Goal: Information Seeking & Learning: Learn about a topic

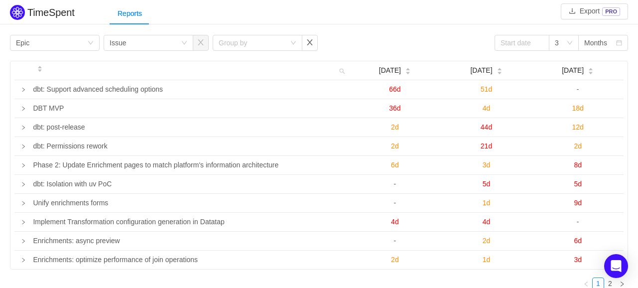
click at [382, 43] on div "Group by Epic Group by Issue Group by 3 Months" at bounding box center [319, 43] width 618 height 16
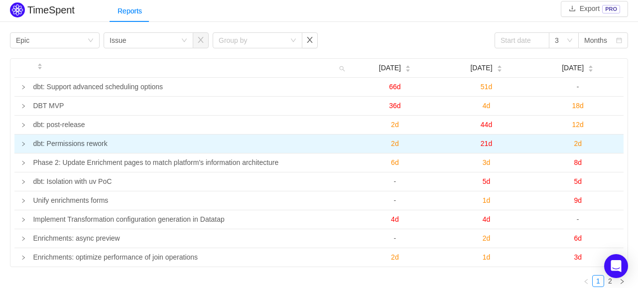
scroll to position [44, 0]
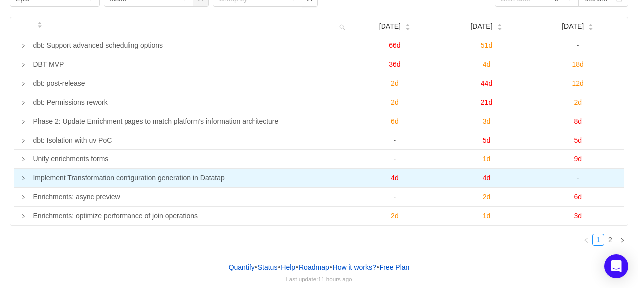
click at [23, 177] on icon "icon: right" at bounding box center [23, 178] width 2 height 4
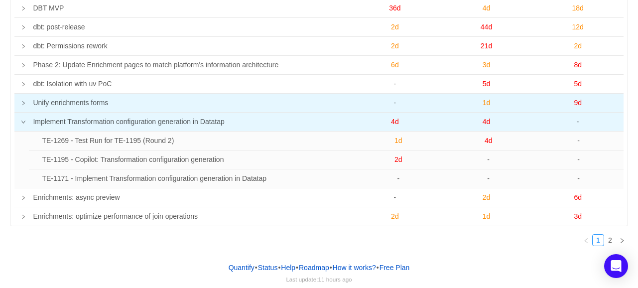
scroll to position [50, 0]
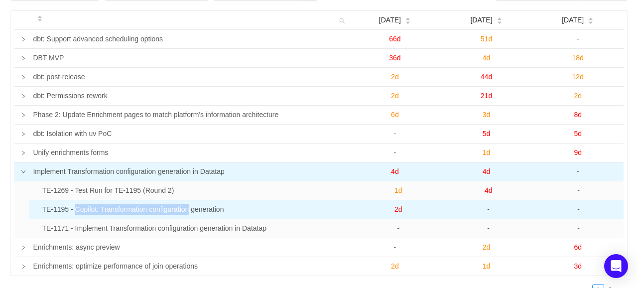
drag, startPoint x: 188, startPoint y: 208, endPoint x: 75, endPoint y: 204, distance: 113.1
click at [75, 204] on td "TE-1195 - Copilot: Transformation configuration generation" at bounding box center [195, 209] width 315 height 19
copy td "Copilot: Transformation configuration"
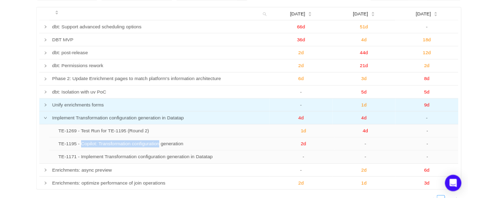
scroll to position [0, 0]
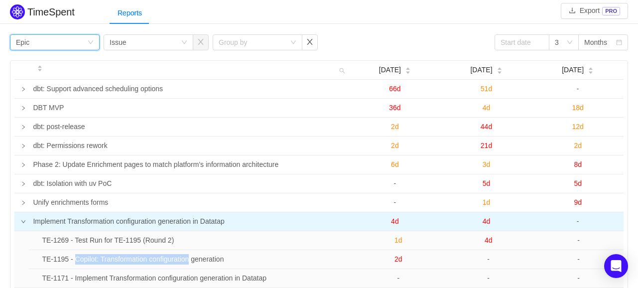
click at [73, 46] on div "Group by Epic" at bounding box center [51, 42] width 71 height 15
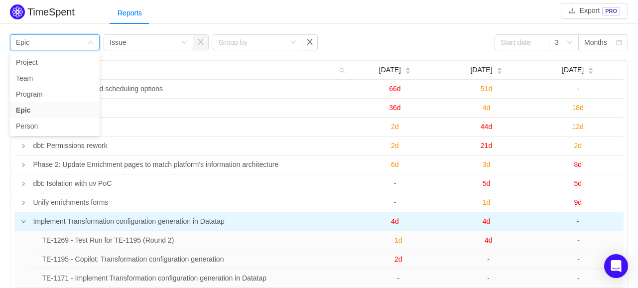
click at [381, 32] on div "Group by Epic Group by Issue Group by 3 Months [DATE] [DATE] [DATE] dbt: Suppor…" at bounding box center [319, 193] width 638 height 322
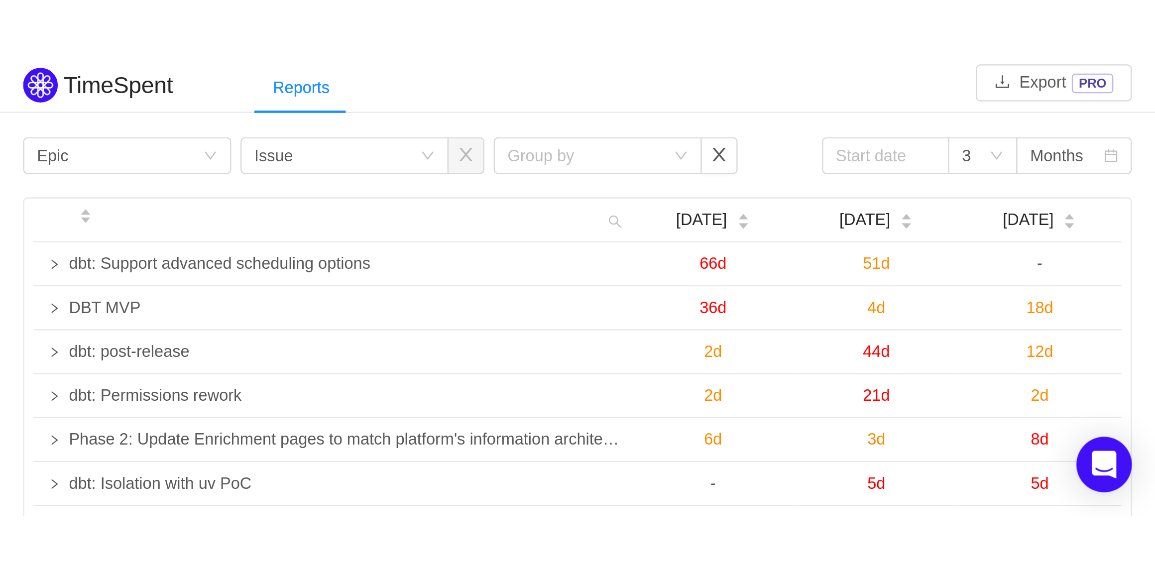
scroll to position [0, 0]
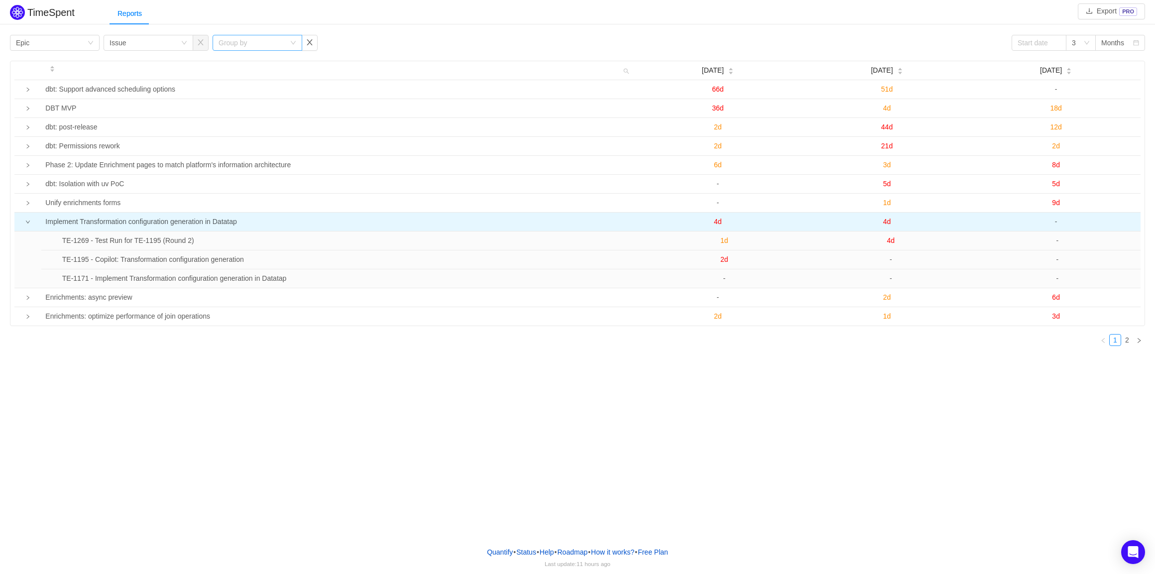
click at [272, 38] on div "Group by" at bounding box center [252, 43] width 67 height 10
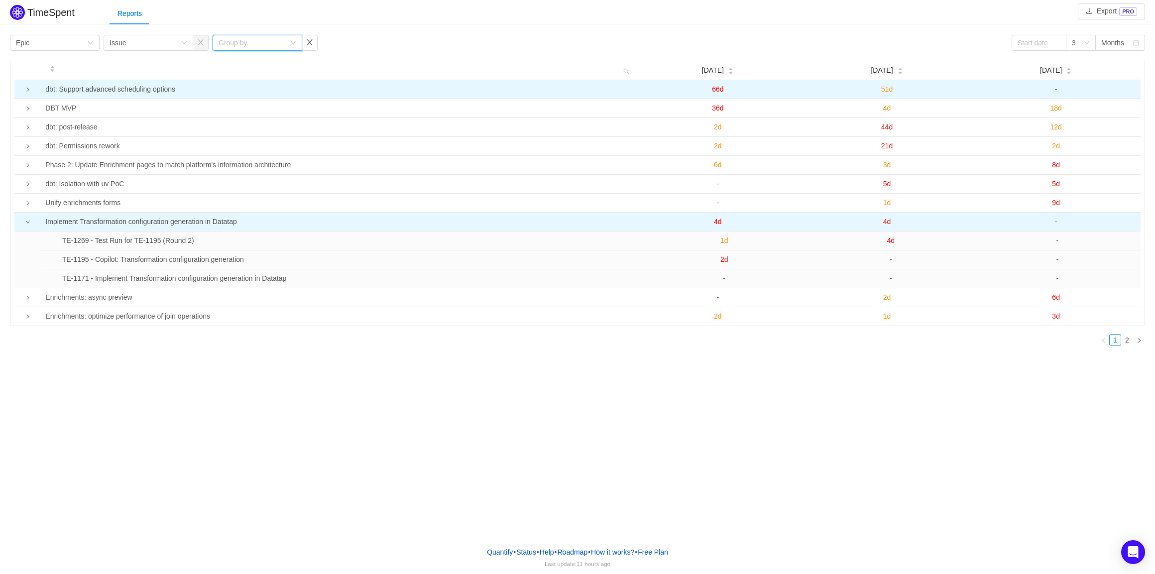
click at [27, 88] on icon "icon: right" at bounding box center [27, 89] width 5 height 5
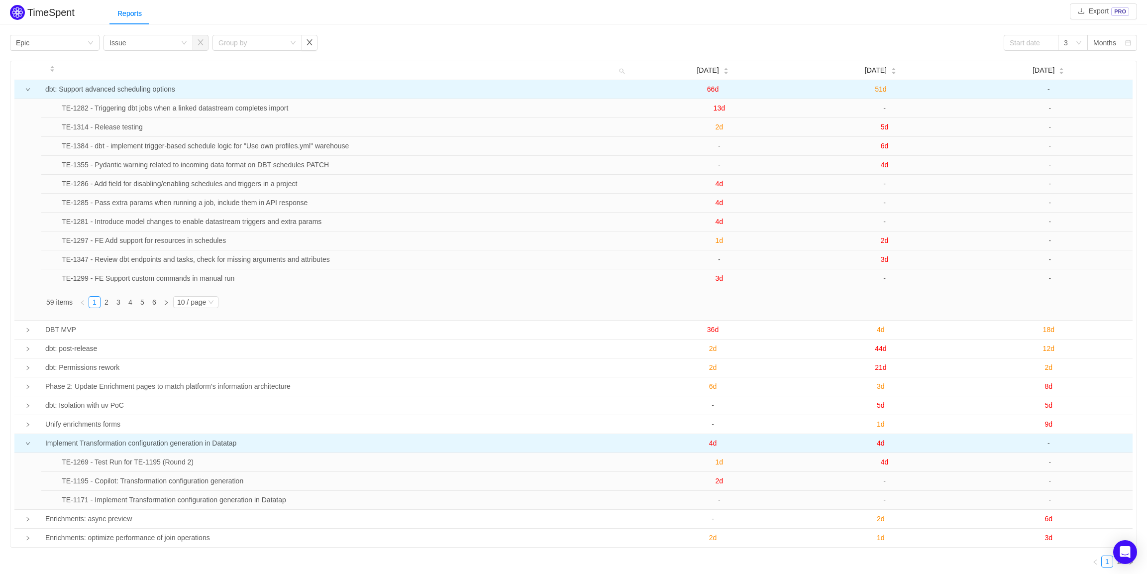
click at [26, 92] on icon "icon: down" at bounding box center [27, 89] width 5 height 5
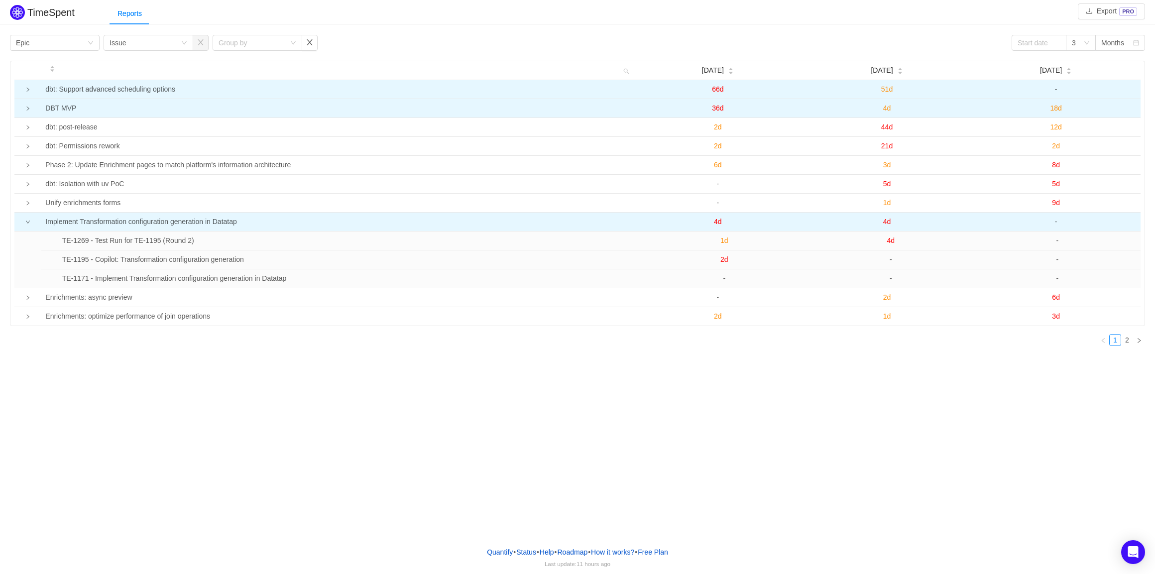
click at [26, 109] on icon "icon: right" at bounding box center [27, 108] width 5 height 5
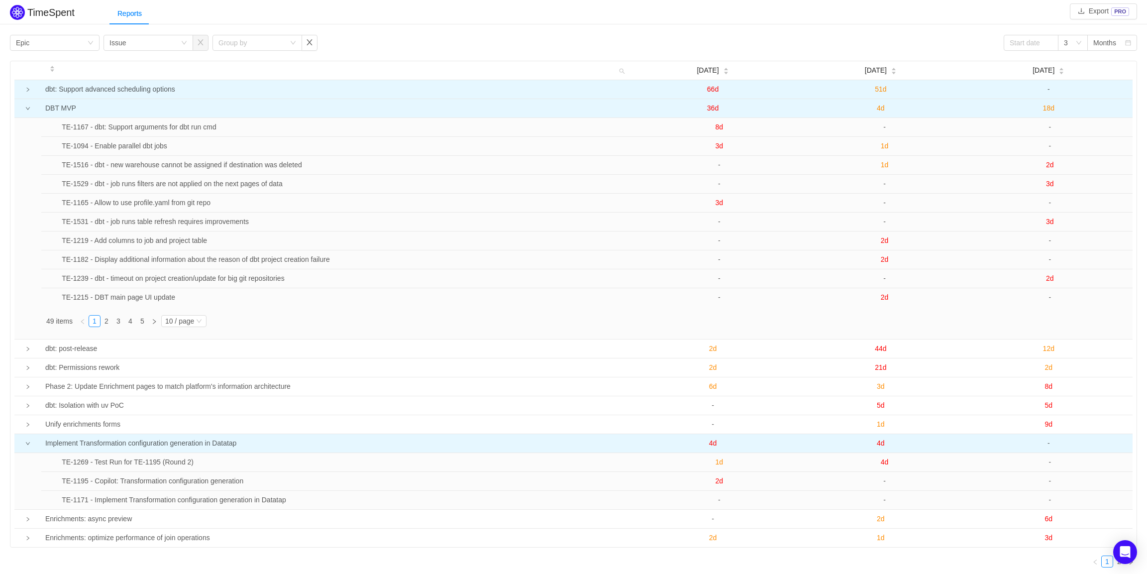
click at [26, 109] on icon "icon: down" at bounding box center [27, 108] width 5 height 5
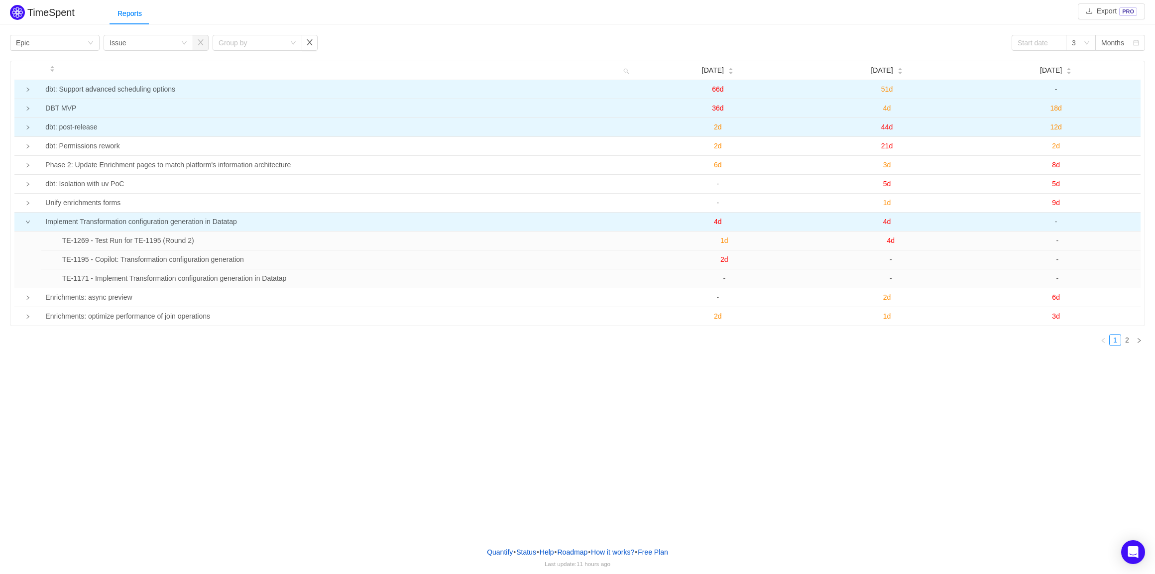
click at [27, 125] on td at bounding box center [27, 127] width 27 height 19
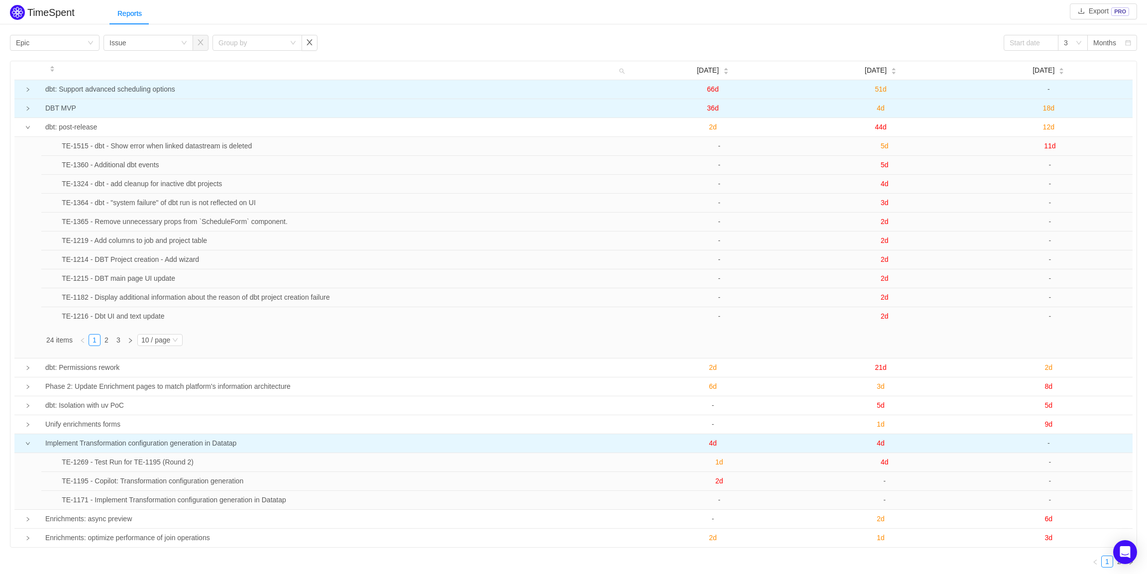
click at [28, 132] on td at bounding box center [27, 127] width 27 height 19
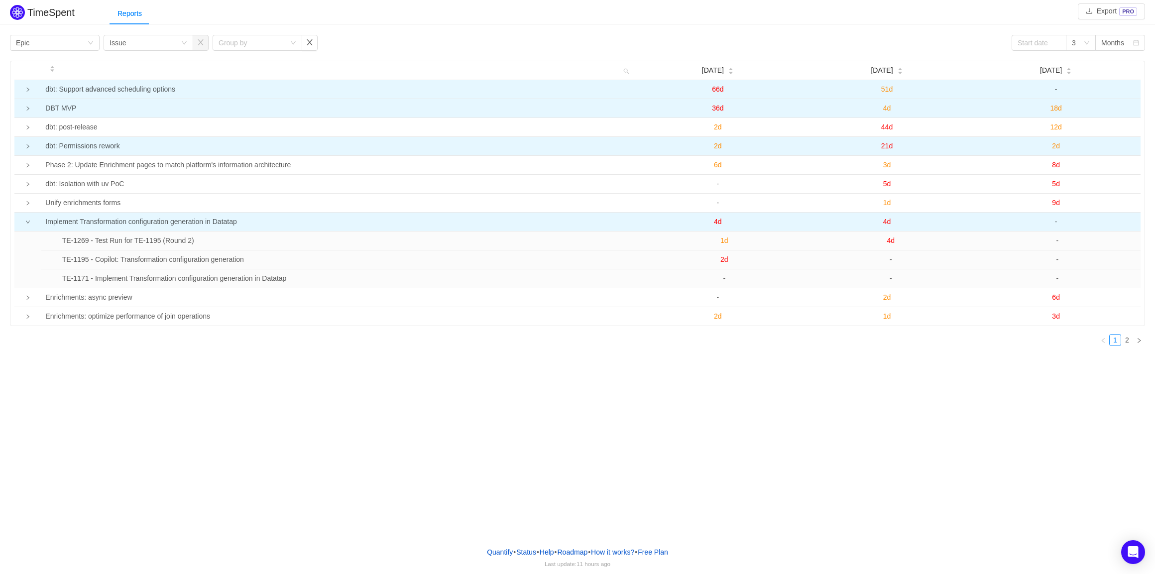
click at [26, 144] on td at bounding box center [27, 146] width 27 height 19
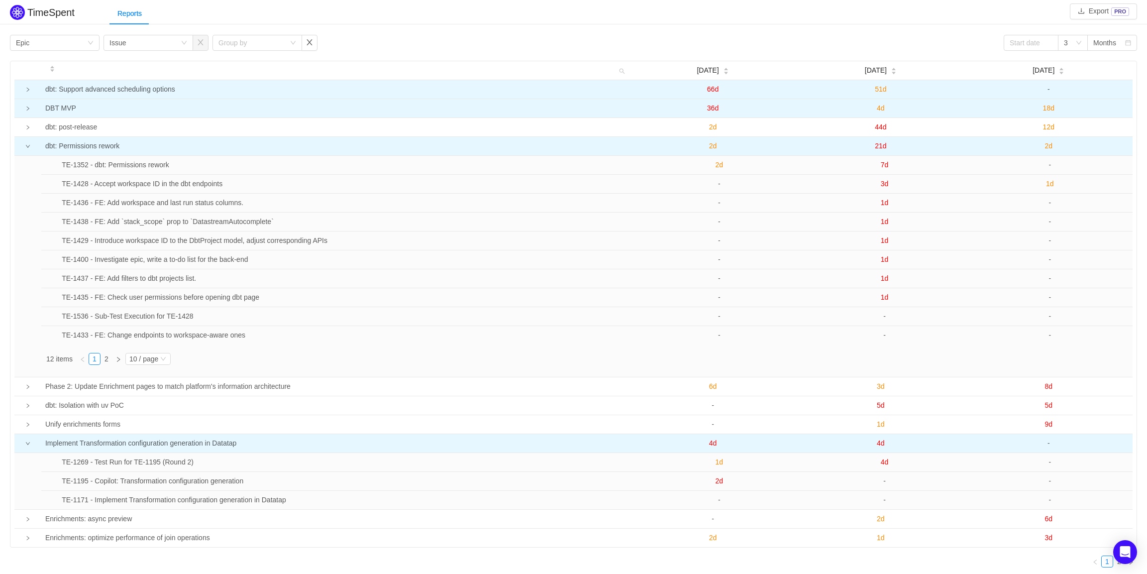
click at [26, 144] on td at bounding box center [27, 146] width 27 height 19
